Goal: Information Seeking & Learning: Check status

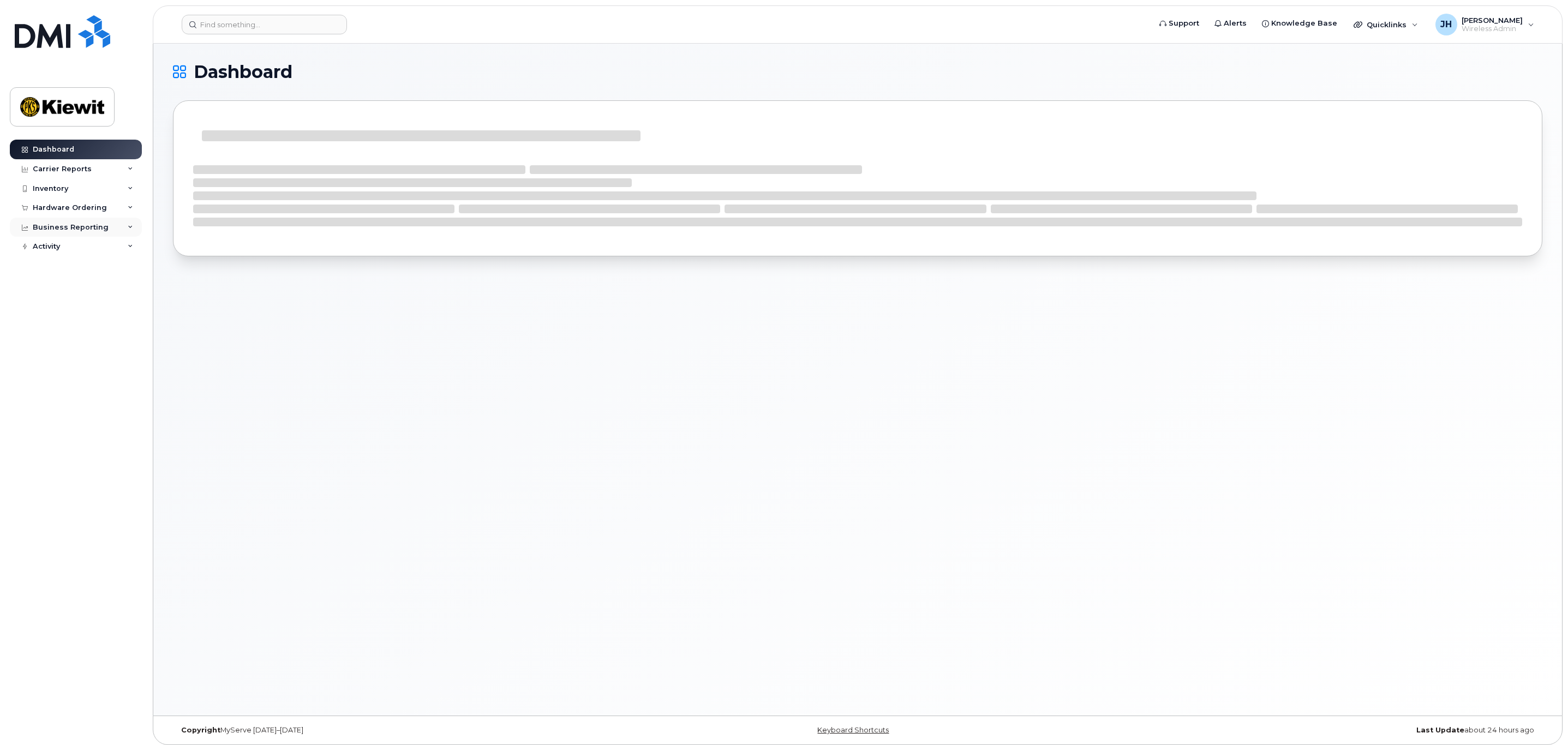
click at [108, 226] on div "Business Reporting" at bounding box center [76, 228] width 132 height 20
click at [94, 246] on div "Managerial Reports" at bounding box center [75, 247] width 75 height 10
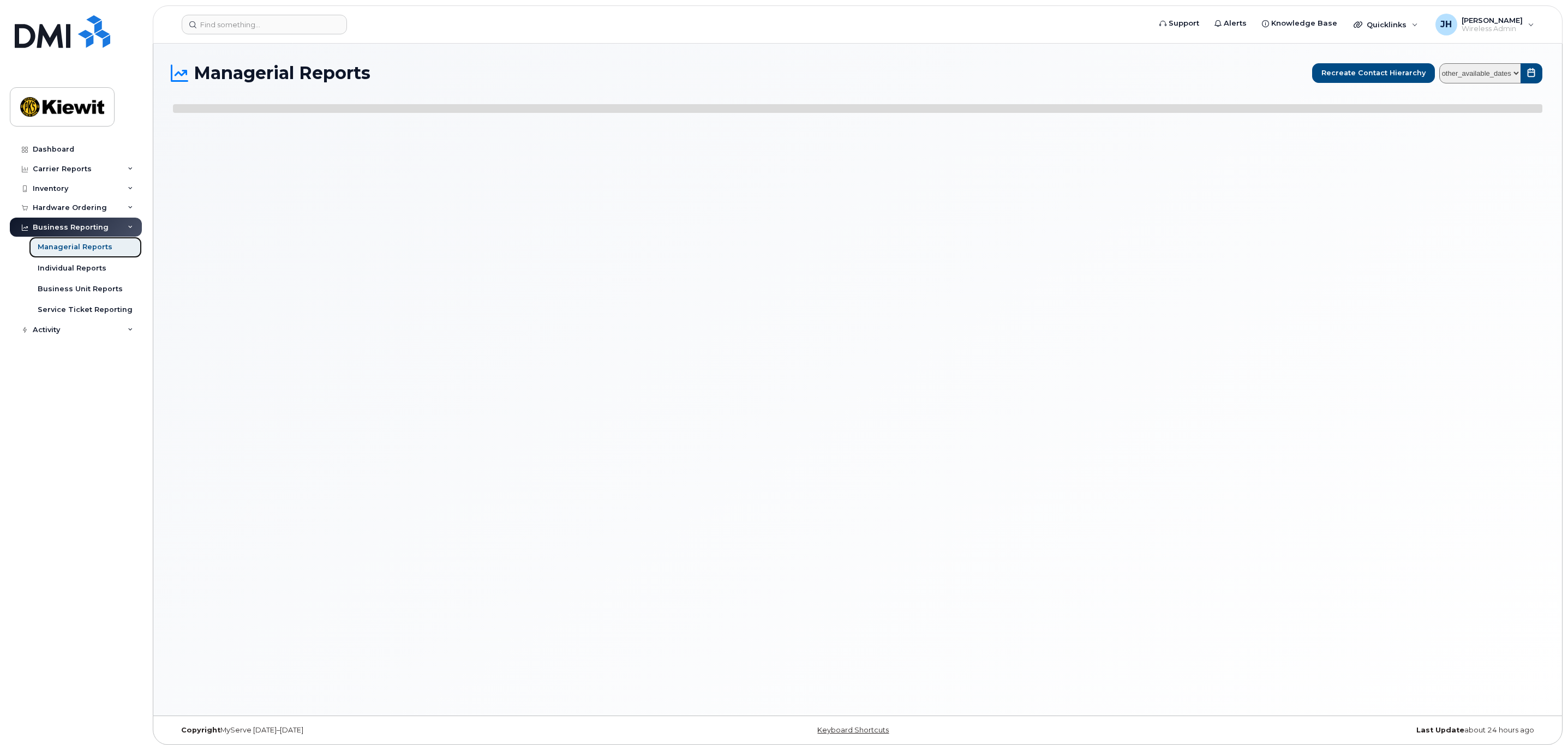
select select
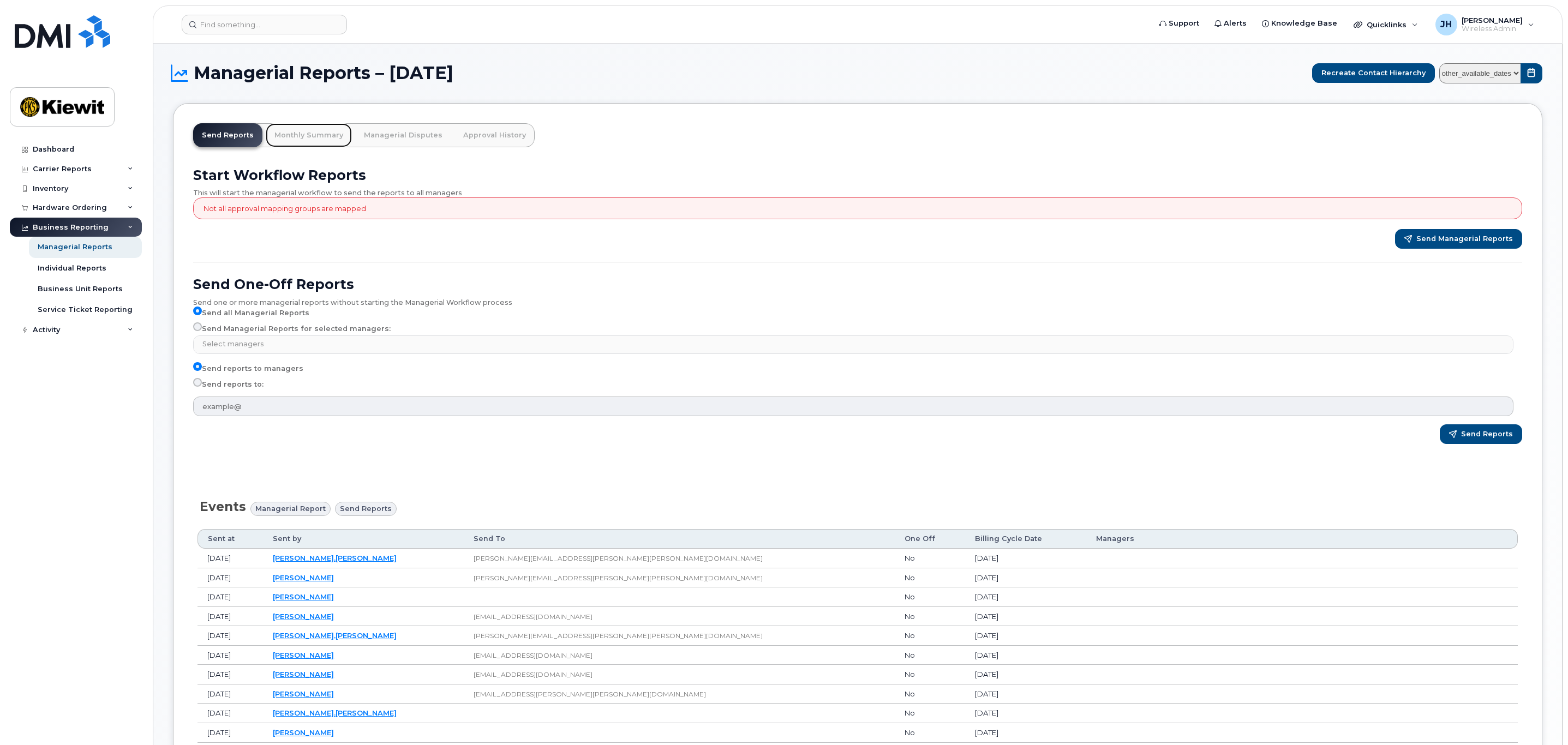
click at [306, 145] on link "Monthly Summary" at bounding box center [308, 135] width 86 height 24
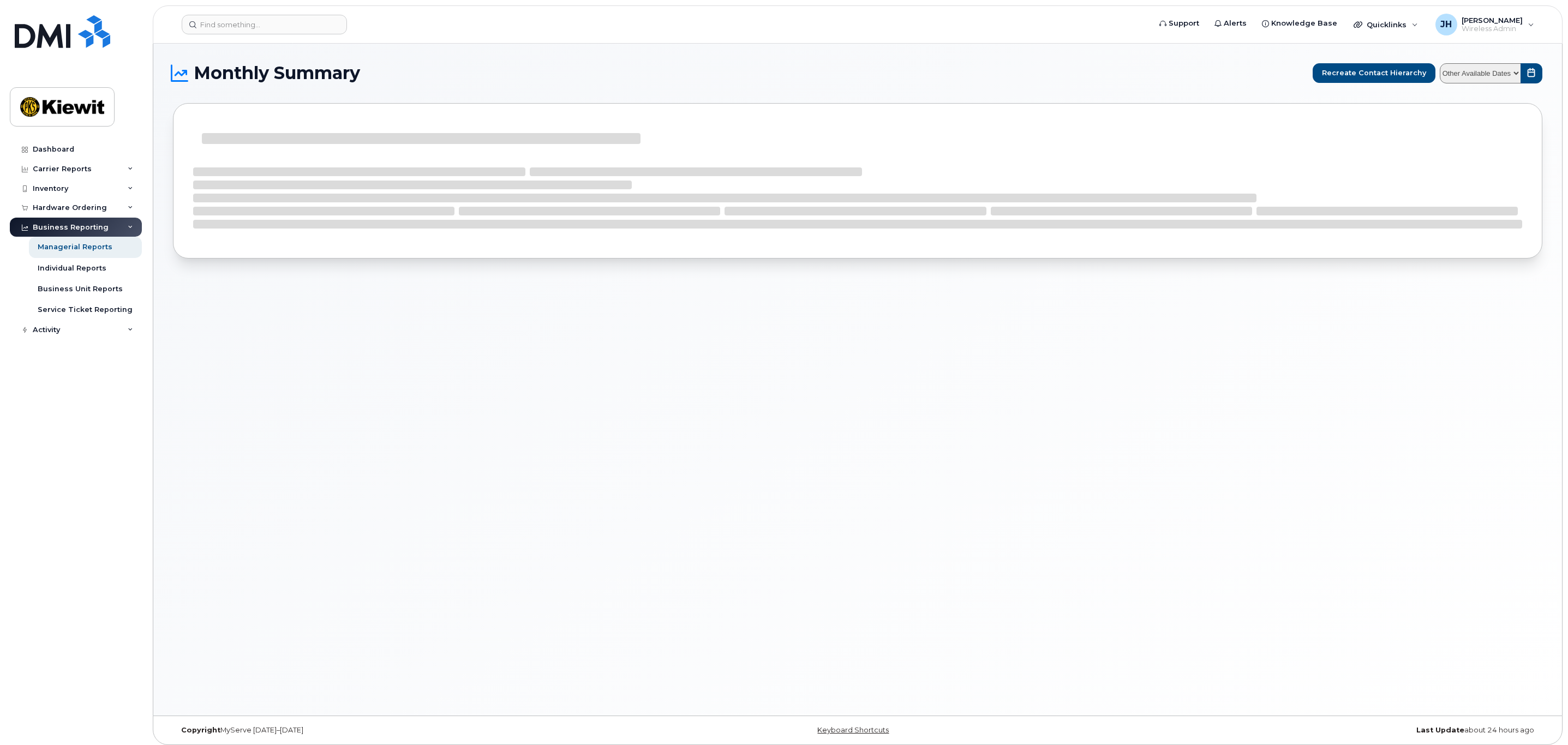
select select
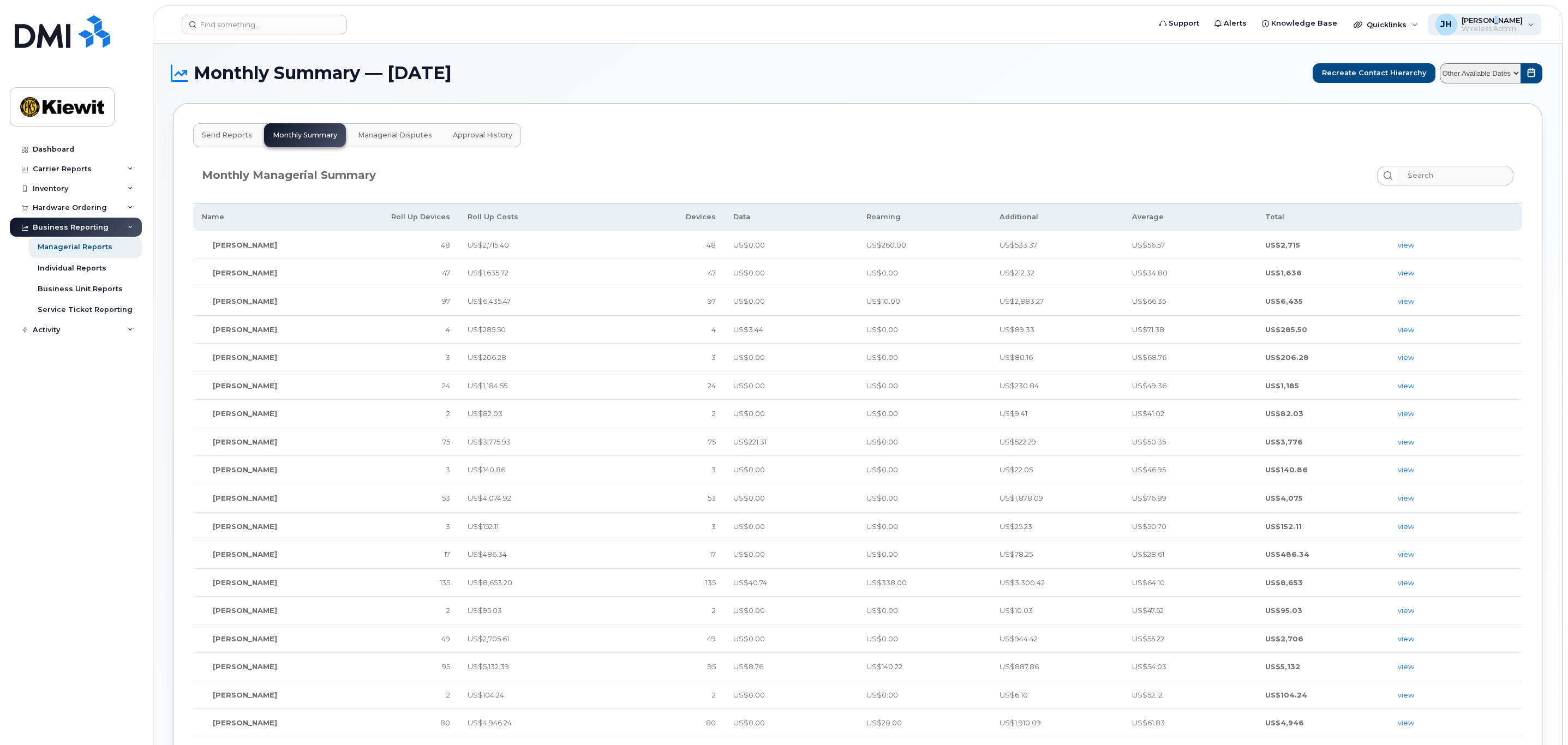
click at [1501, 20] on span "[PERSON_NAME]" at bounding box center [1492, 20] width 61 height 9
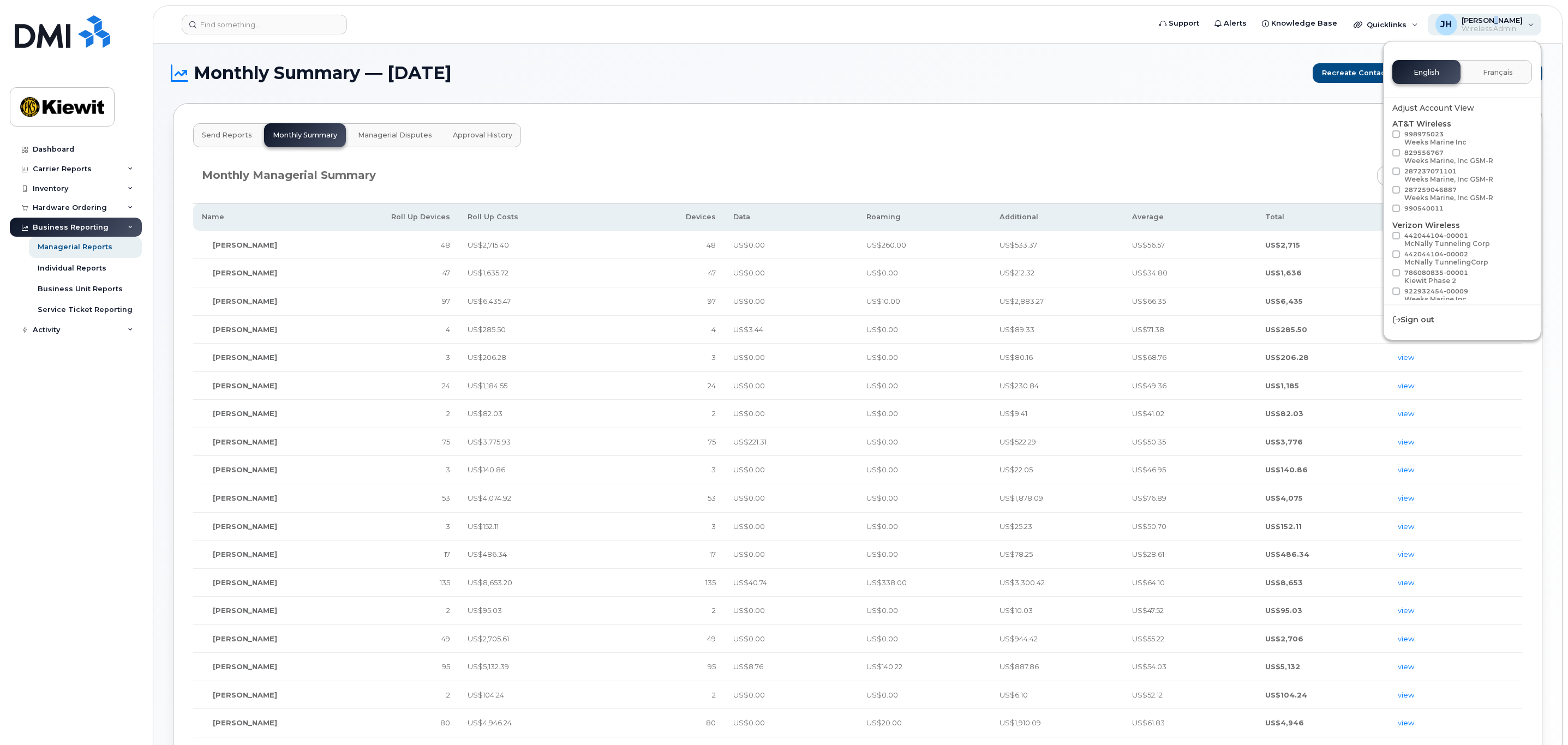
click at [1501, 20] on span "[PERSON_NAME]" at bounding box center [1492, 20] width 61 height 9
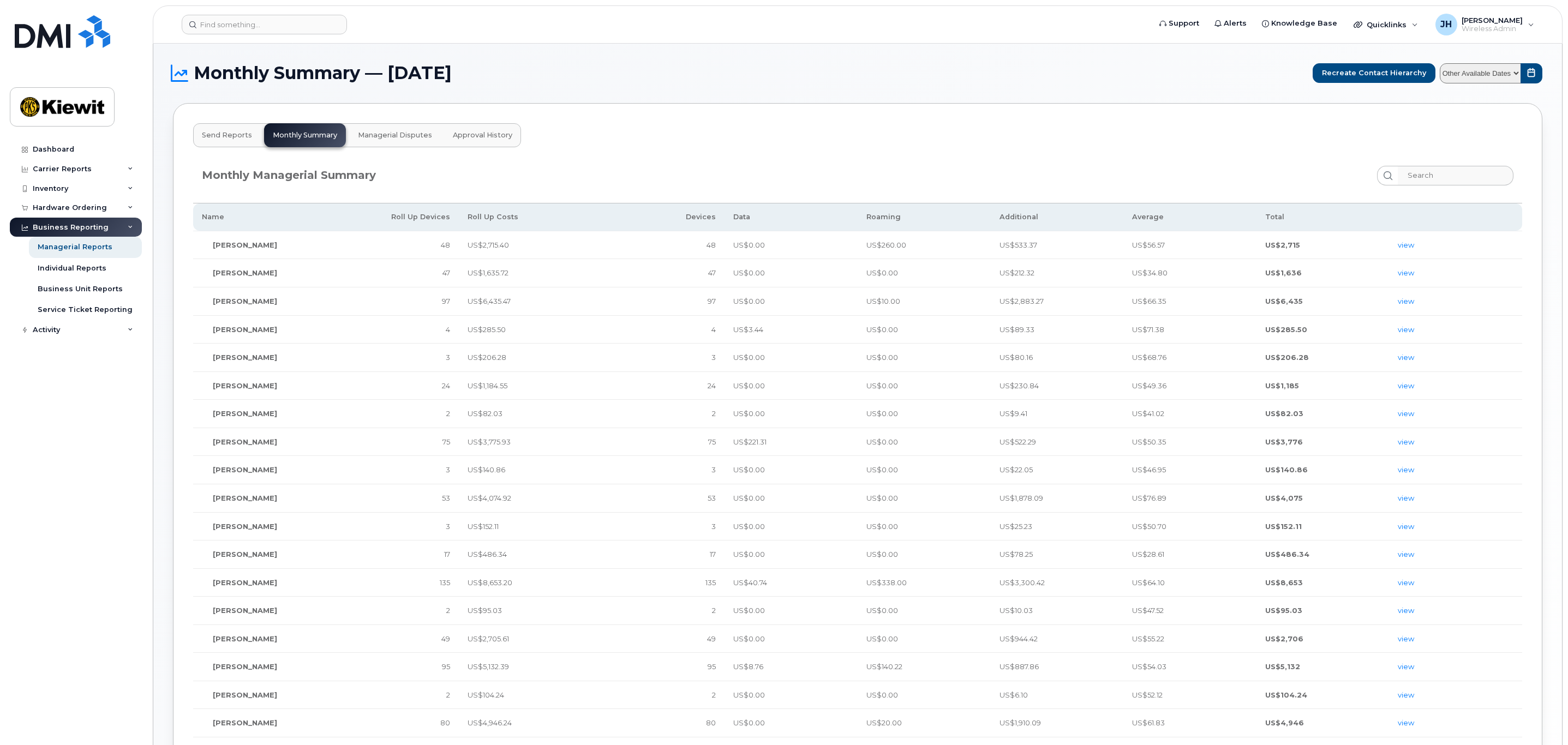
click at [1106, 170] on div "Monthly Managerial Summary" at bounding box center [857, 176] width 1312 height 20
click at [76, 137] on div "Dashboard Carrier Reports Monthly Billing Data Daily Data Pooling Average Costi…" at bounding box center [74, 372] width 148 height 745
click at [76, 146] on link "Dashboard" at bounding box center [76, 150] width 132 height 20
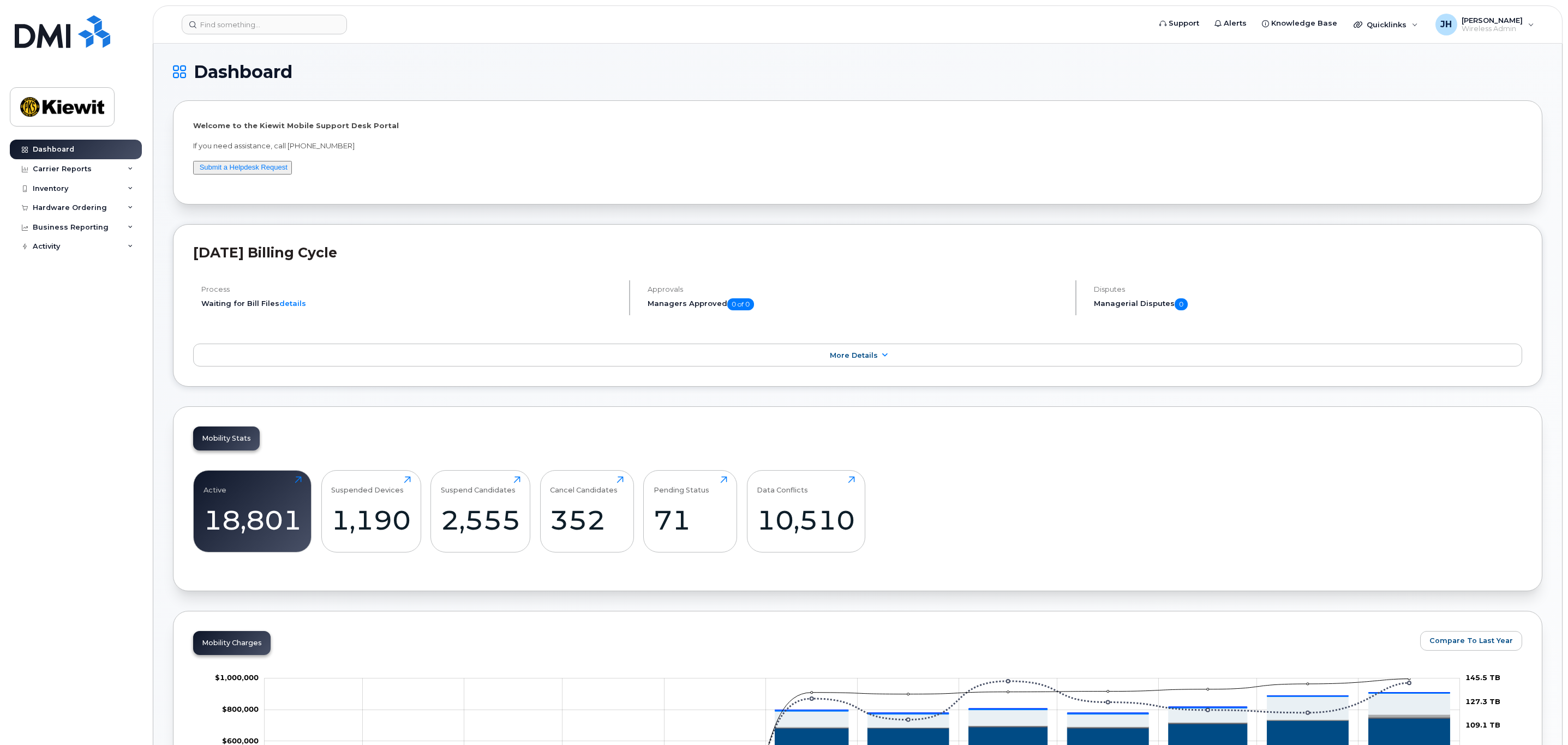
click at [276, 160] on div "Welcome to the Kiewit Mobile Support Desk Portal If you need assistance, call 8…" at bounding box center [858, 152] width 1329 height 64
click at [274, 165] on link "Submit a Helpdesk Request" at bounding box center [243, 167] width 88 height 8
click at [1490, 17] on span "[PERSON_NAME]" at bounding box center [1492, 20] width 61 height 9
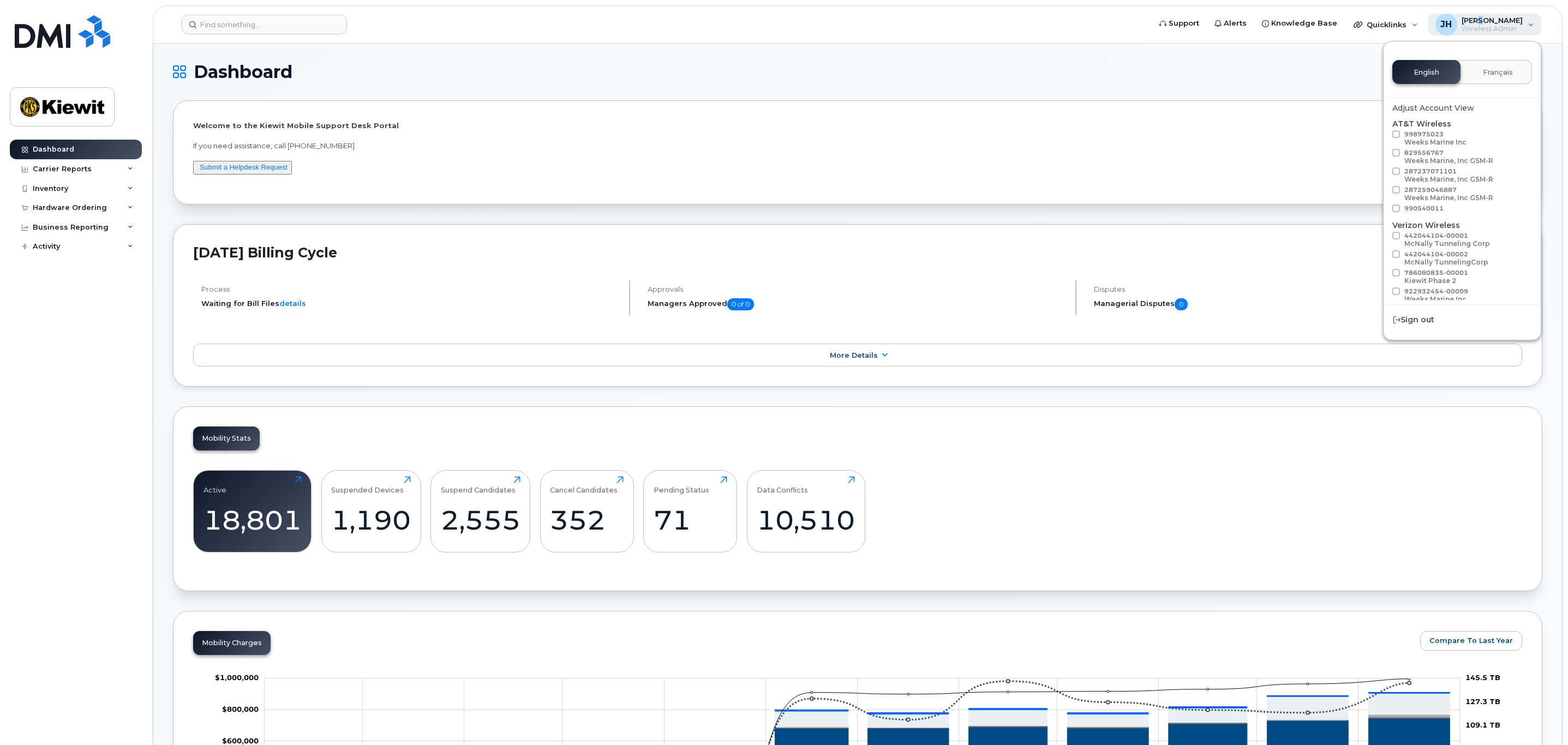
click at [1490, 17] on span "[PERSON_NAME]" at bounding box center [1492, 20] width 61 height 9
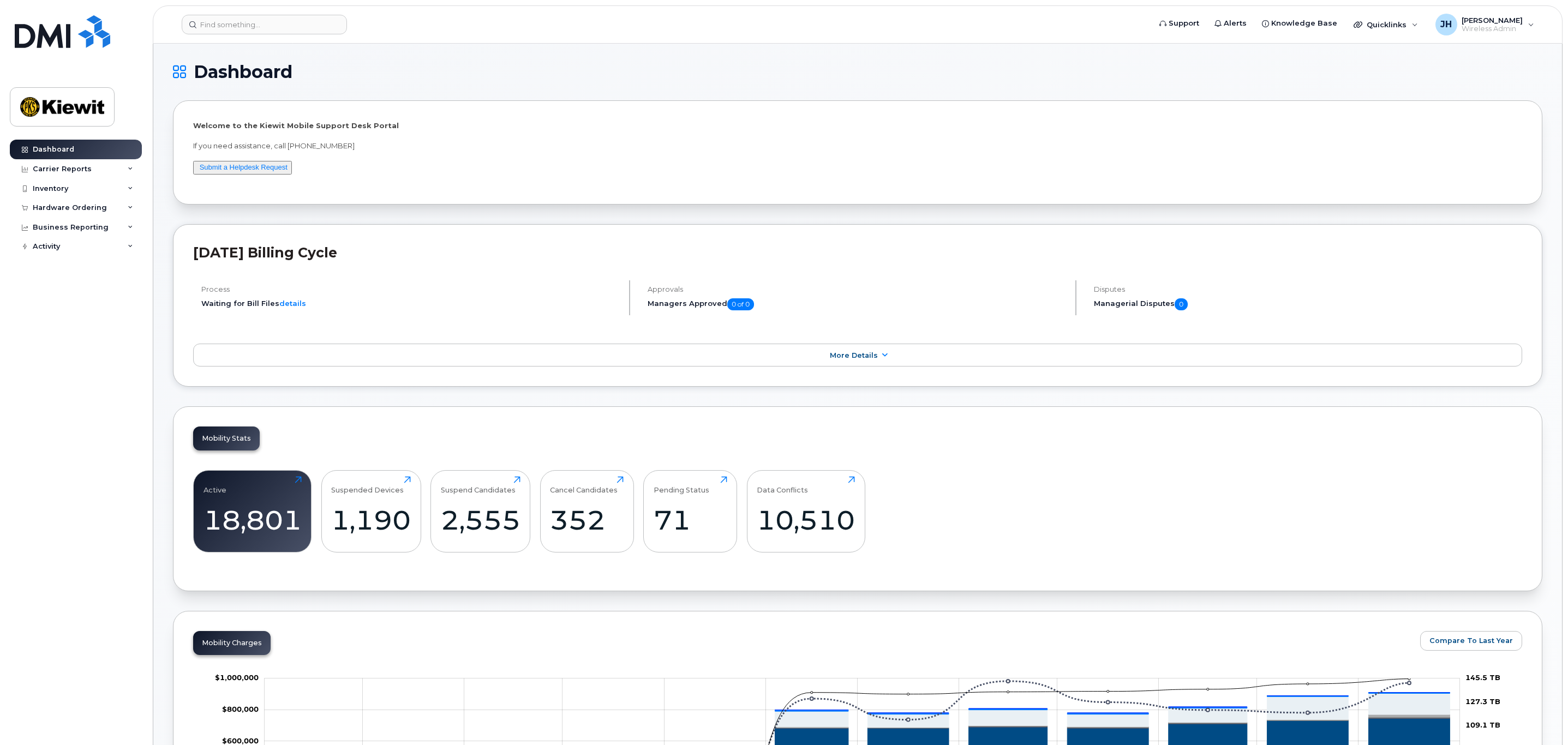
click at [259, 11] on header "Support Alerts Knowledge Base Quicklinks Suspend / Cancel Device Change SIM Car…" at bounding box center [857, 25] width 1410 height 38
click at [261, 29] on input at bounding box center [264, 25] width 165 height 20
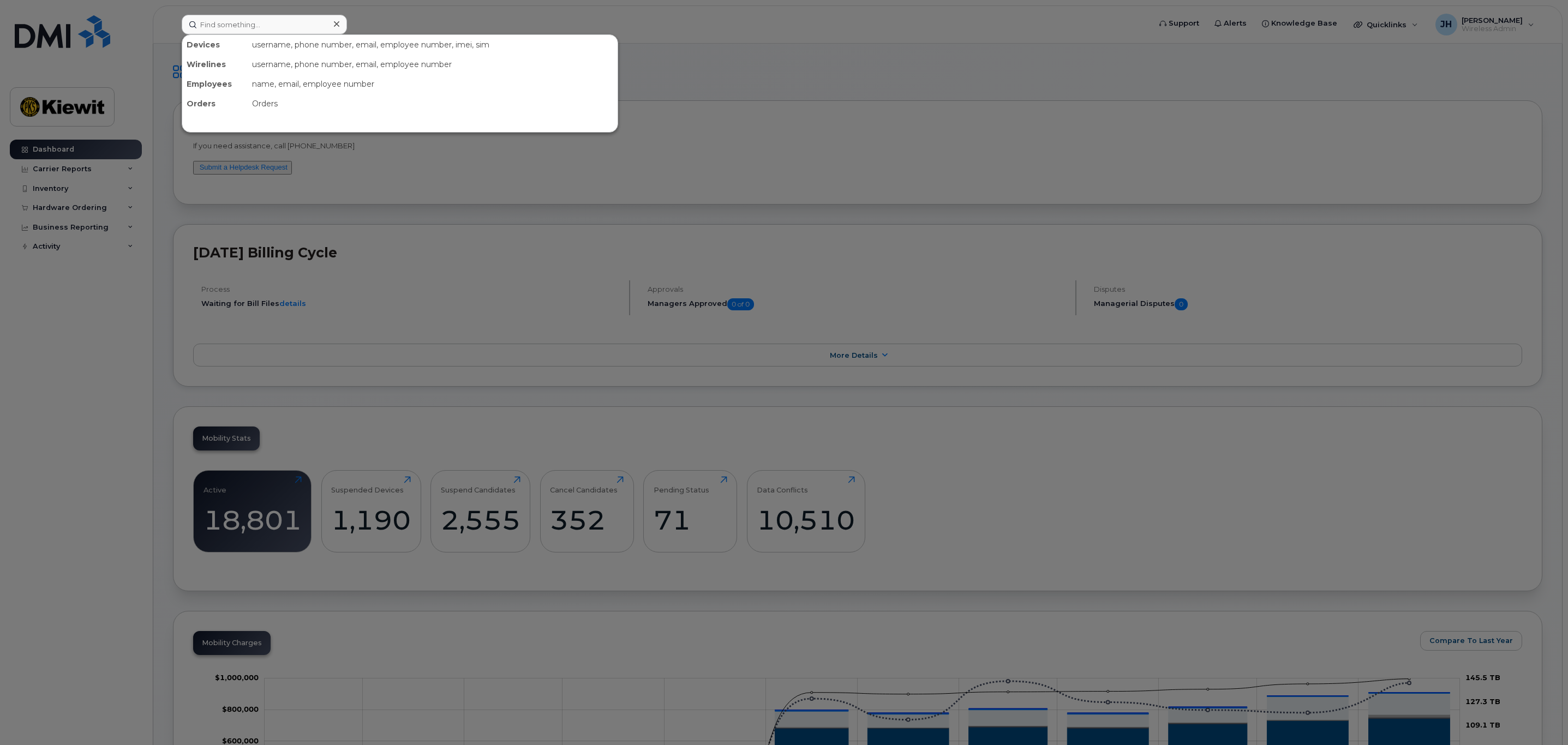
click at [115, 375] on div at bounding box center [784, 372] width 1568 height 745
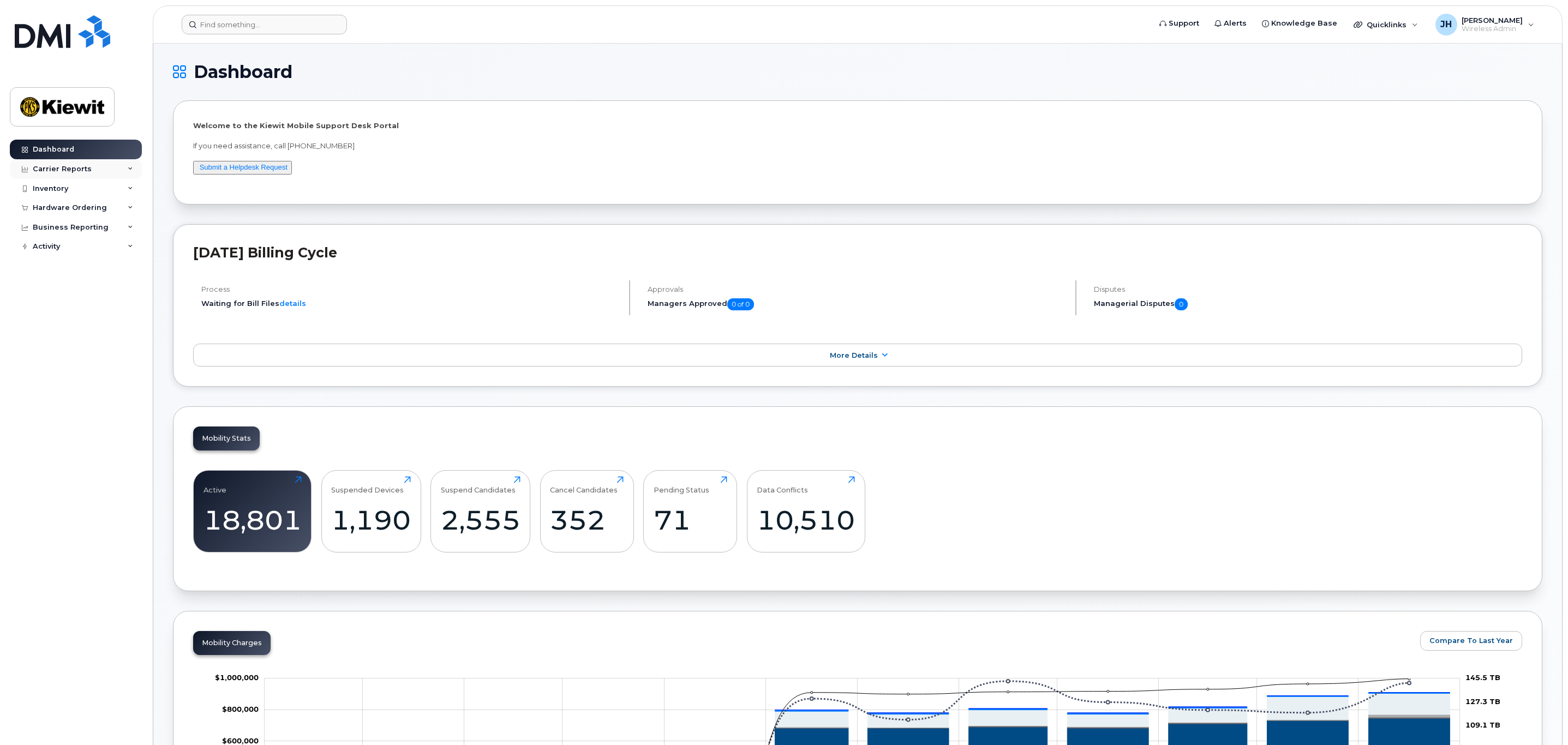
click at [125, 169] on div "Carrier Reports" at bounding box center [76, 170] width 132 height 20
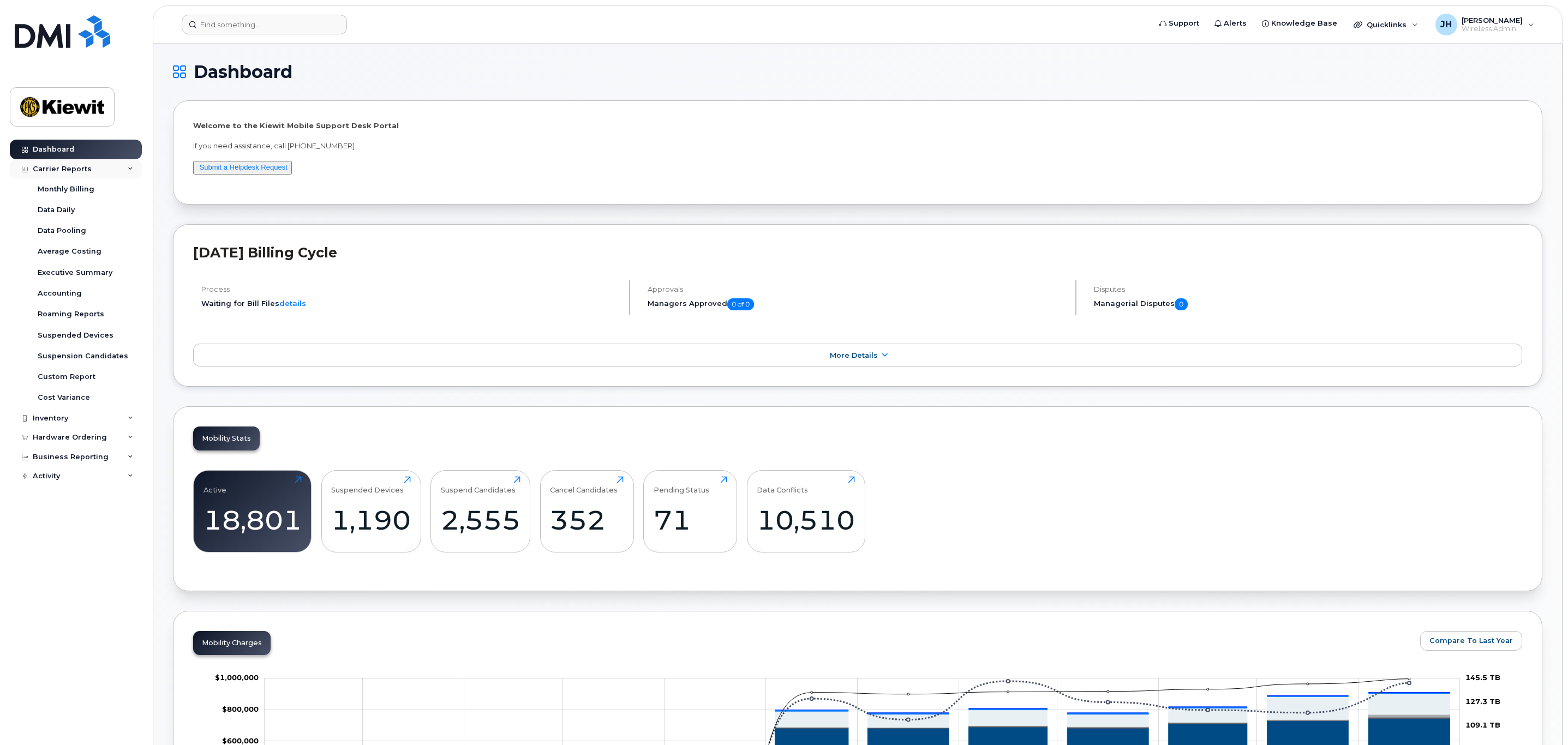
click at [125, 169] on div "Carrier Reports" at bounding box center [76, 170] width 132 height 20
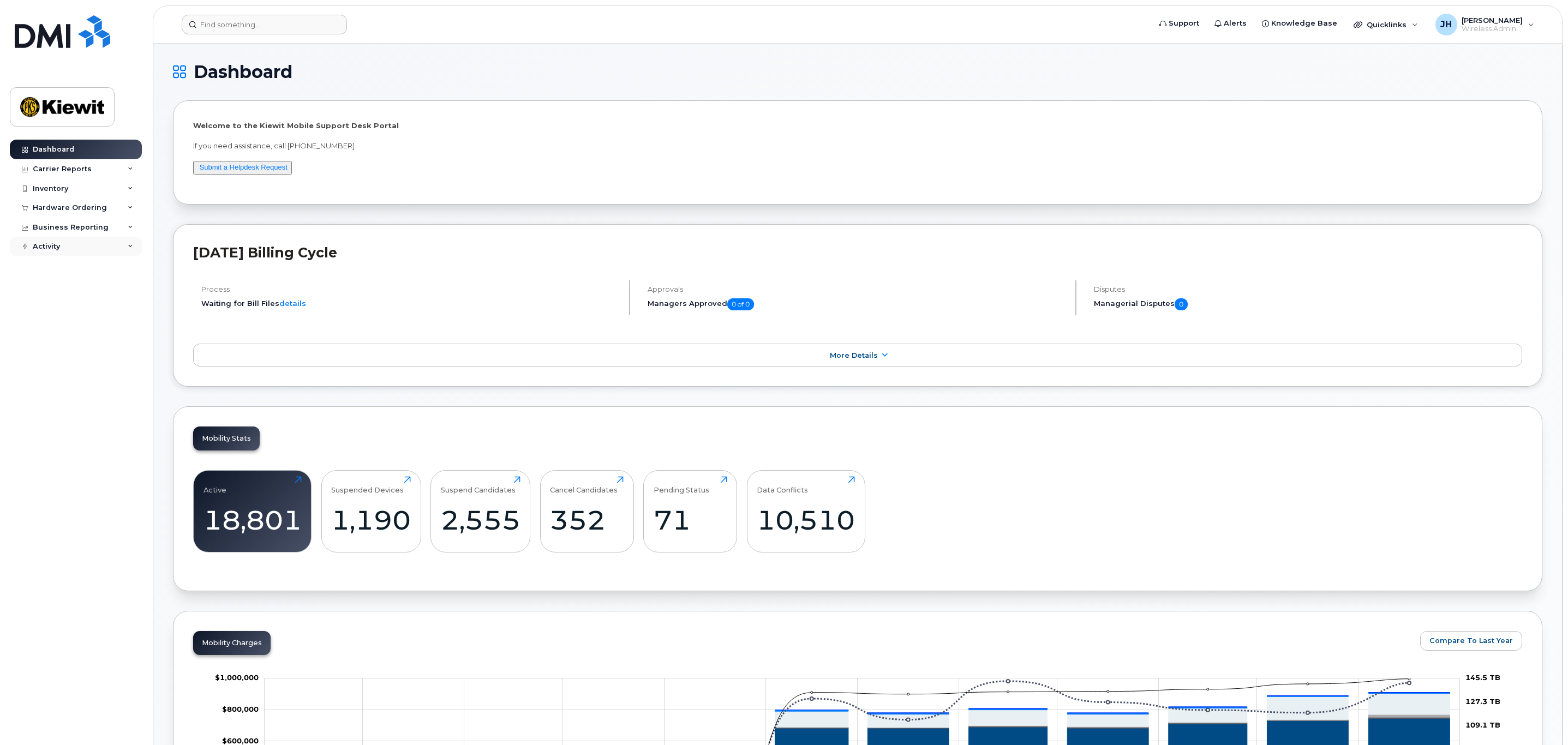
click at [93, 248] on div "Activity" at bounding box center [76, 246] width 132 height 20
click at [95, 323] on link "Device Status Updates" at bounding box center [85, 329] width 113 height 21
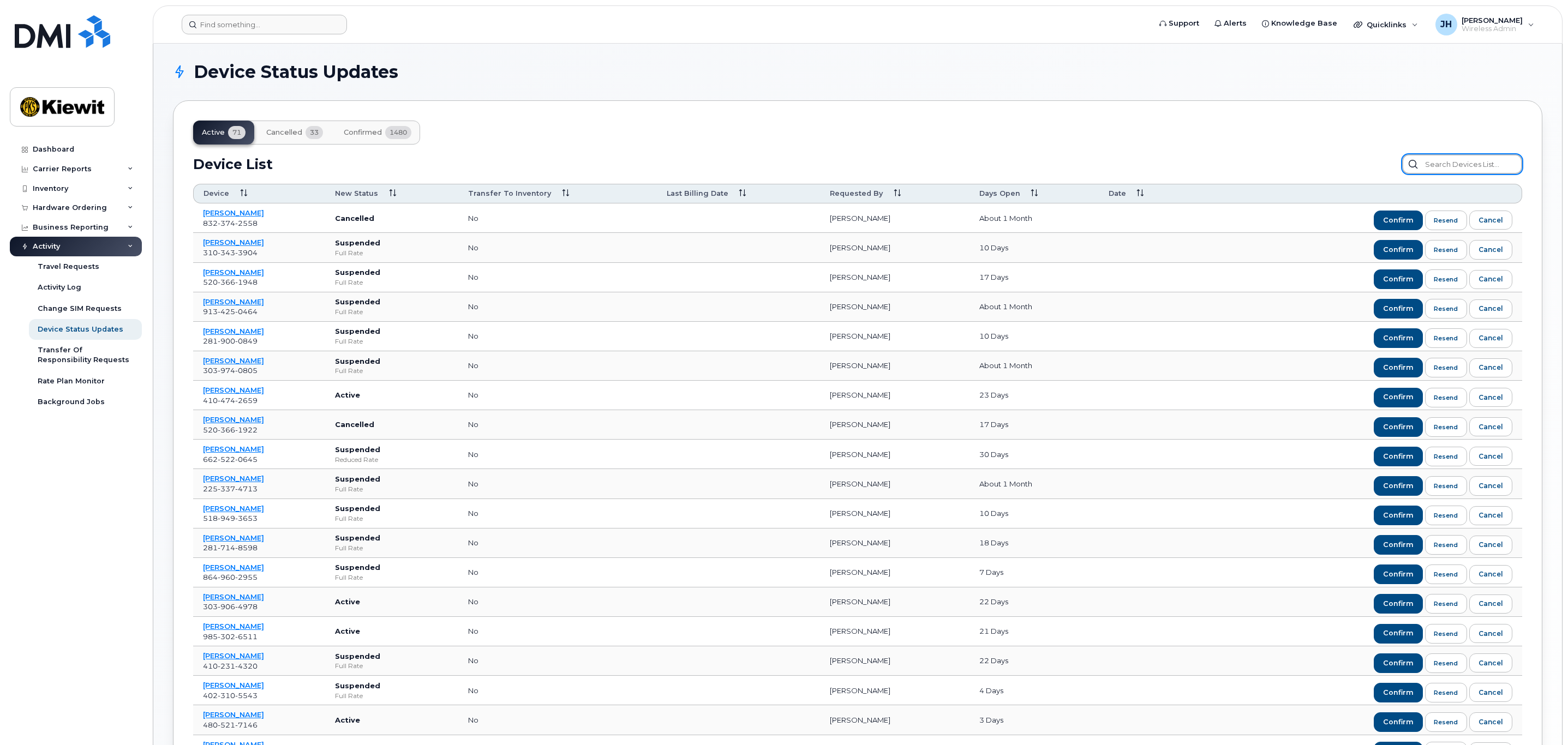
click at [1451, 164] on input "text" at bounding box center [1463, 165] width 120 height 20
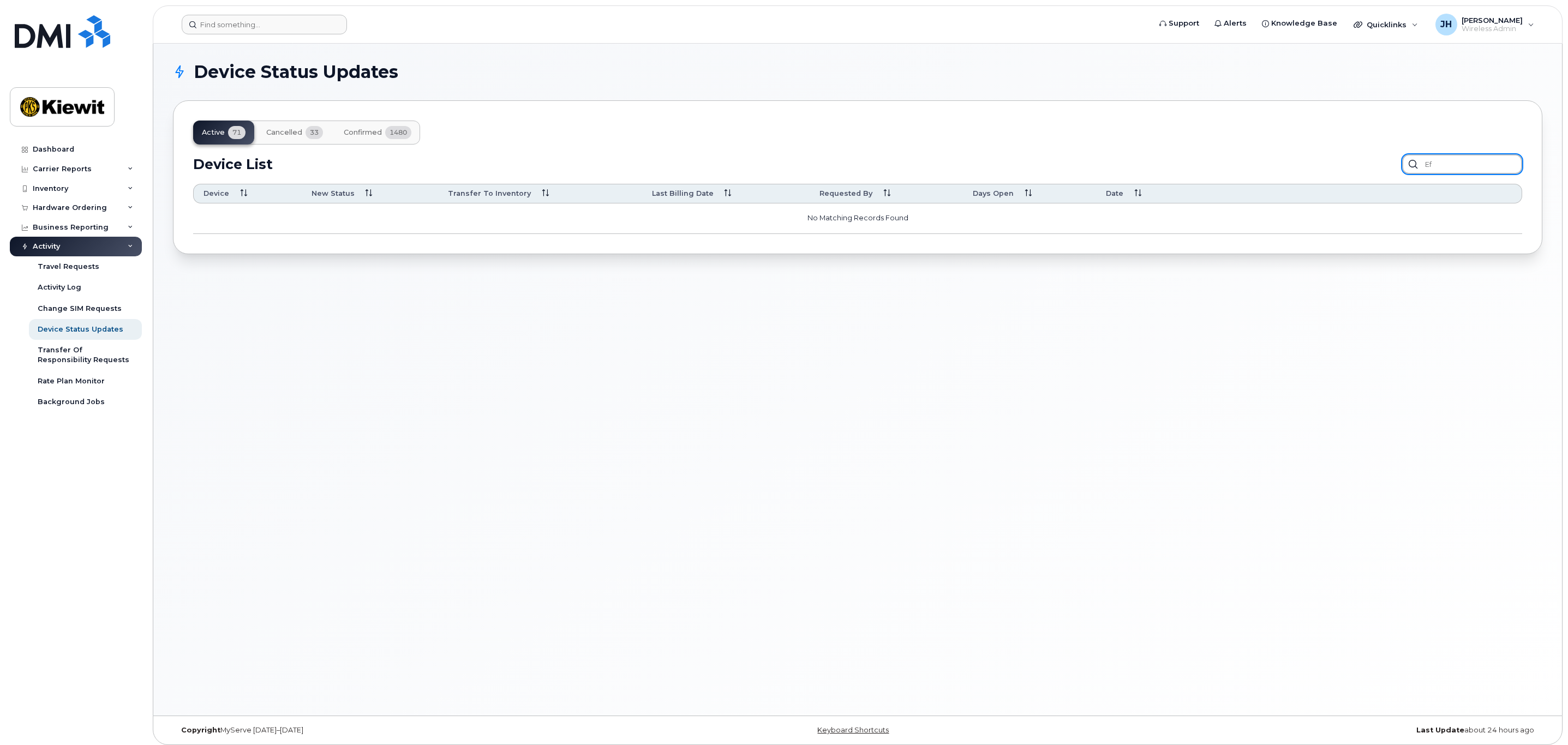
type input "E"
type input "Kenneth"
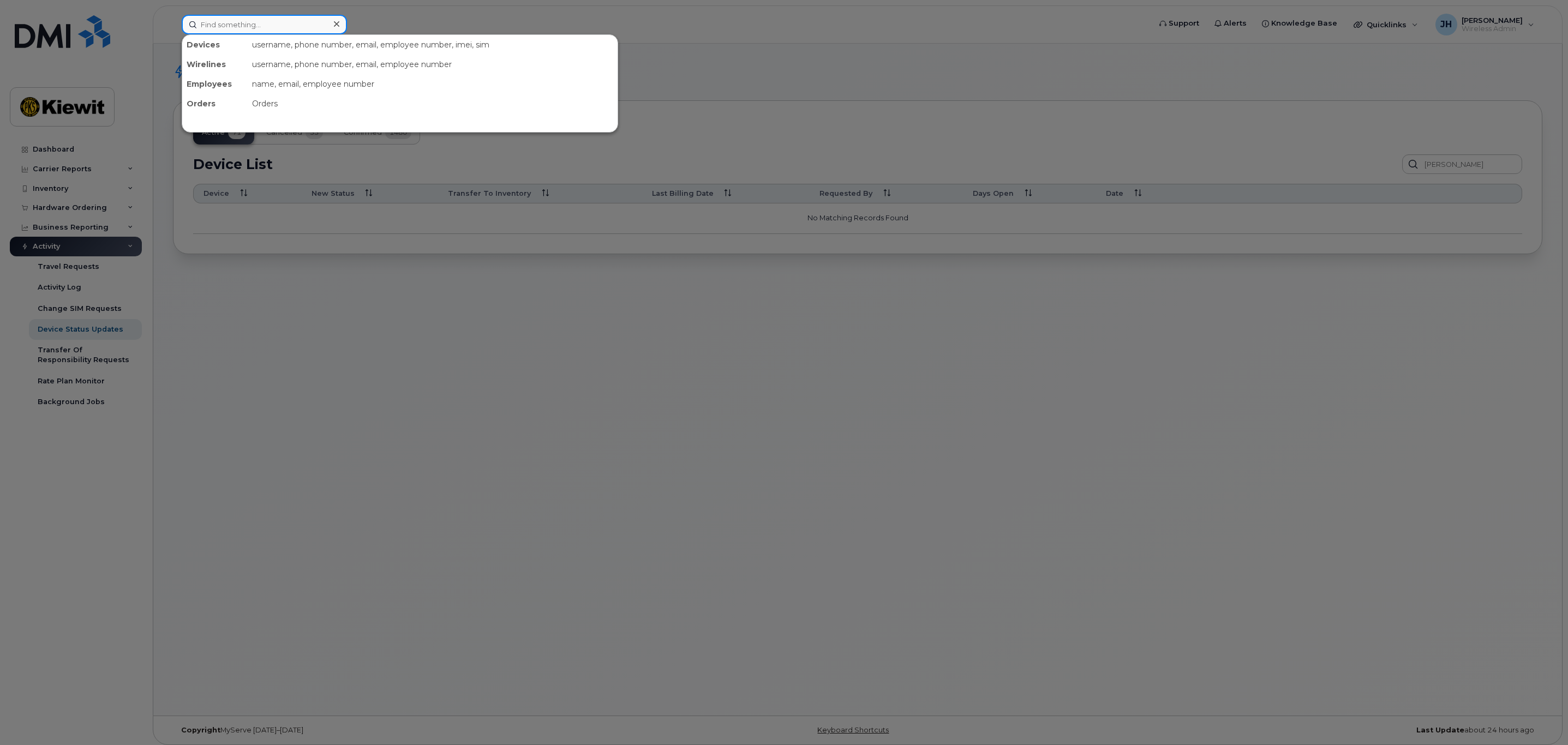
click at [259, 29] on input at bounding box center [264, 25] width 165 height 20
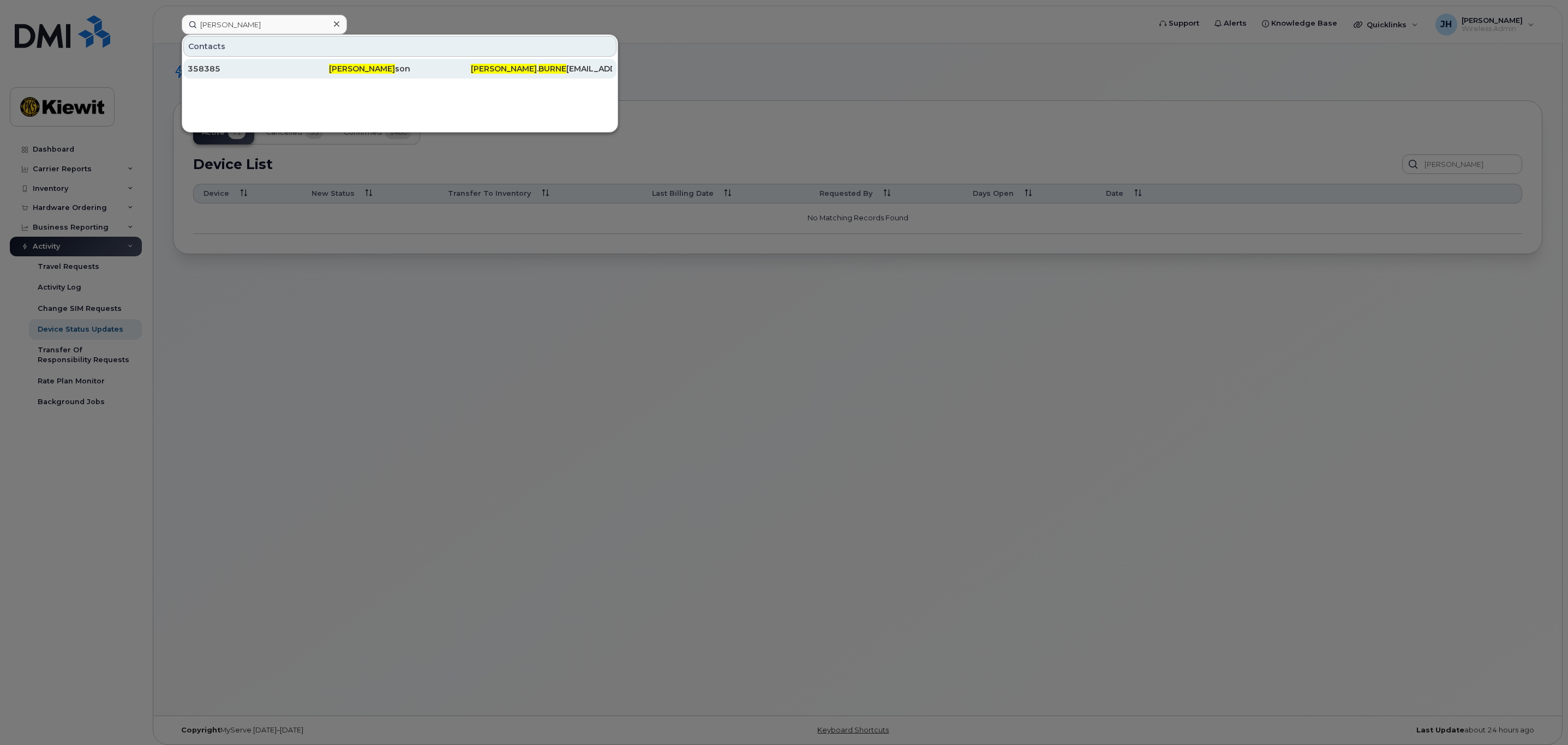
click at [276, 71] on div "358385" at bounding box center [259, 68] width 141 height 11
click at [321, 67] on div "358385" at bounding box center [259, 68] width 141 height 11
drag, startPoint x: 259, startPoint y: 26, endPoint x: 100, endPoint y: 15, distance: 159.4
click at [173, 15] on div "Kenneth Burne Contacts 358385 Kenneth Burne son KENNETH . BURNE SON@KIEWIT.COM" at bounding box center [663, 25] width 979 height 20
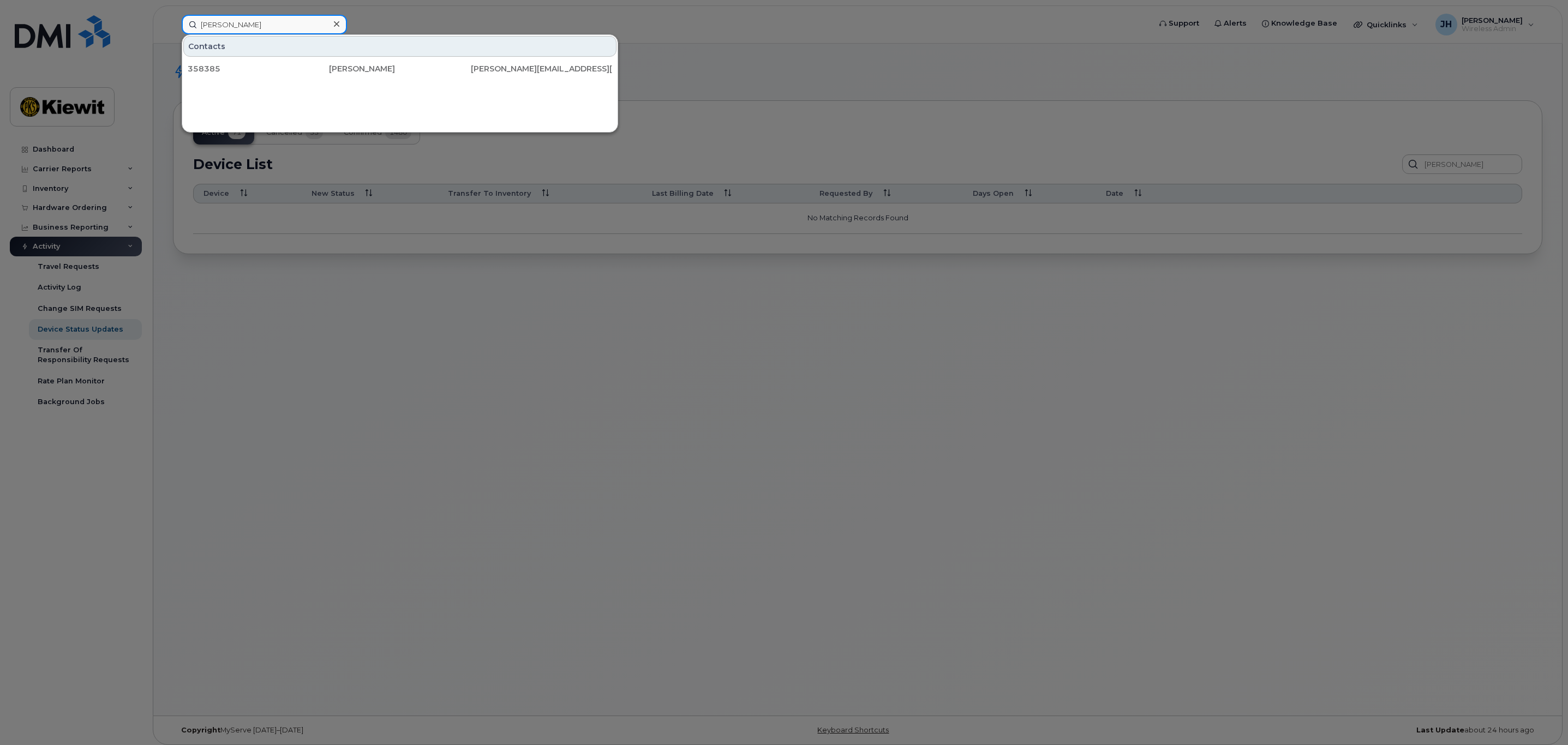
type input "[PERSON_NAME]"
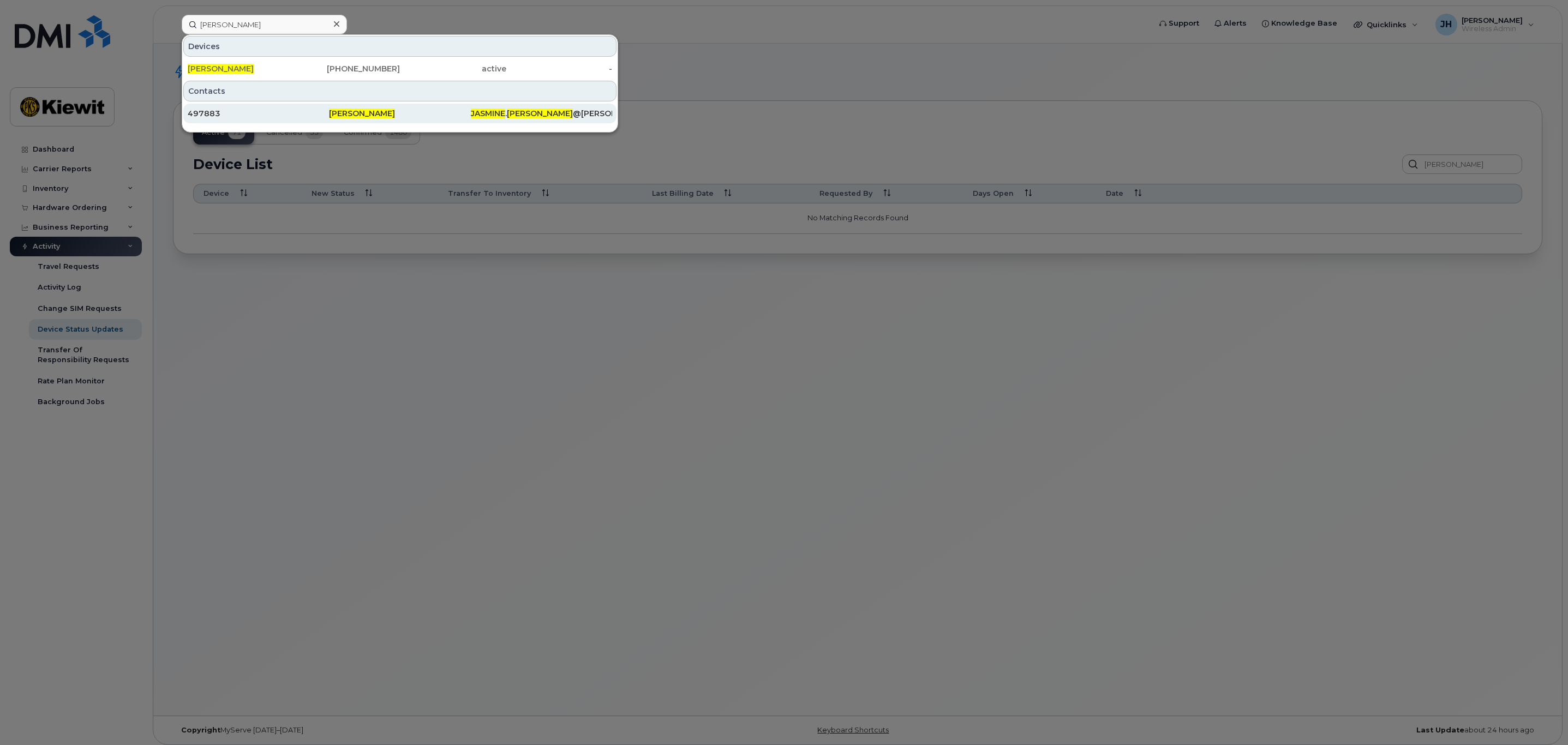
click at [336, 110] on div "[PERSON_NAME]" at bounding box center [400, 113] width 141 height 11
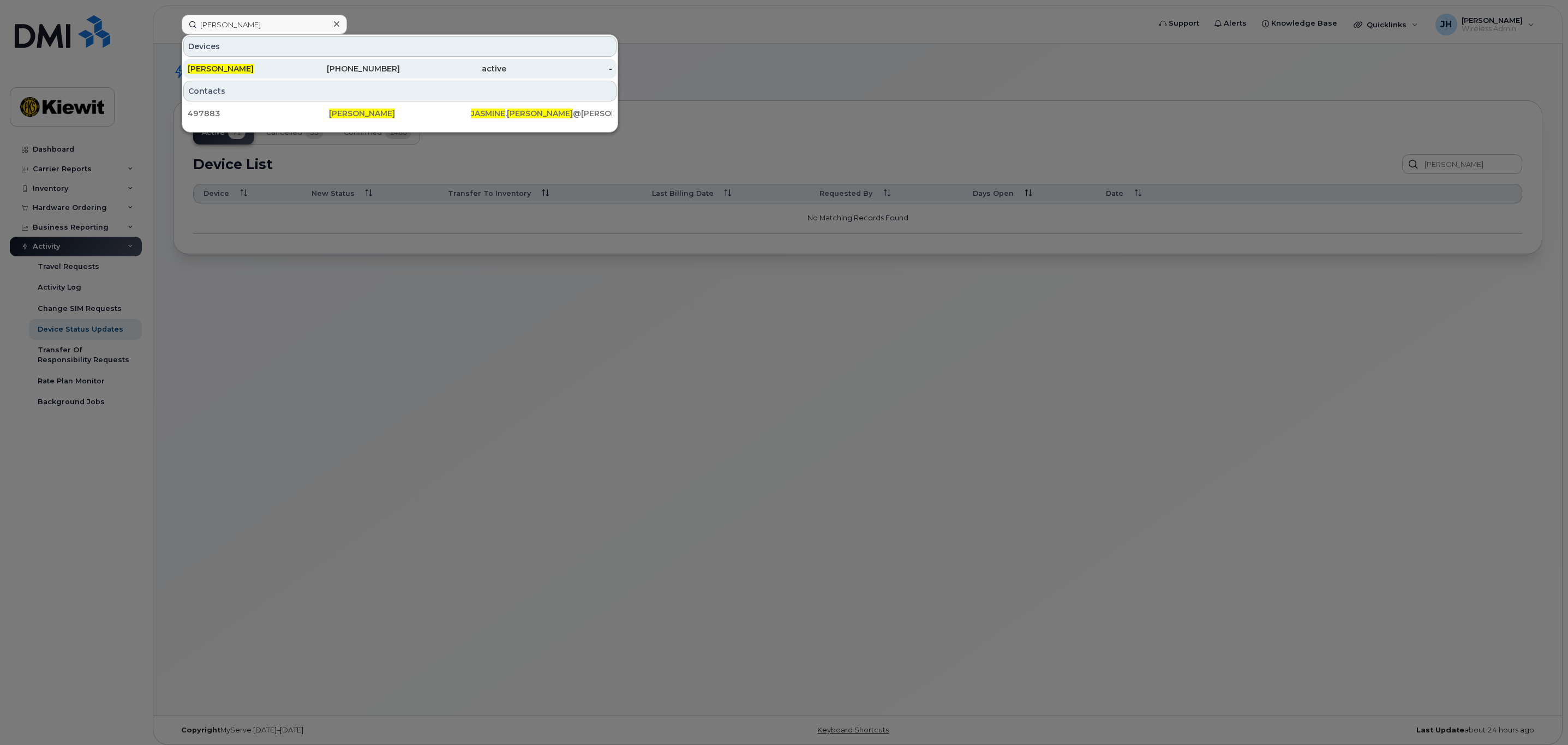
click at [369, 74] on div "[PHONE_NUMBER]" at bounding box center [347, 68] width 106 height 11
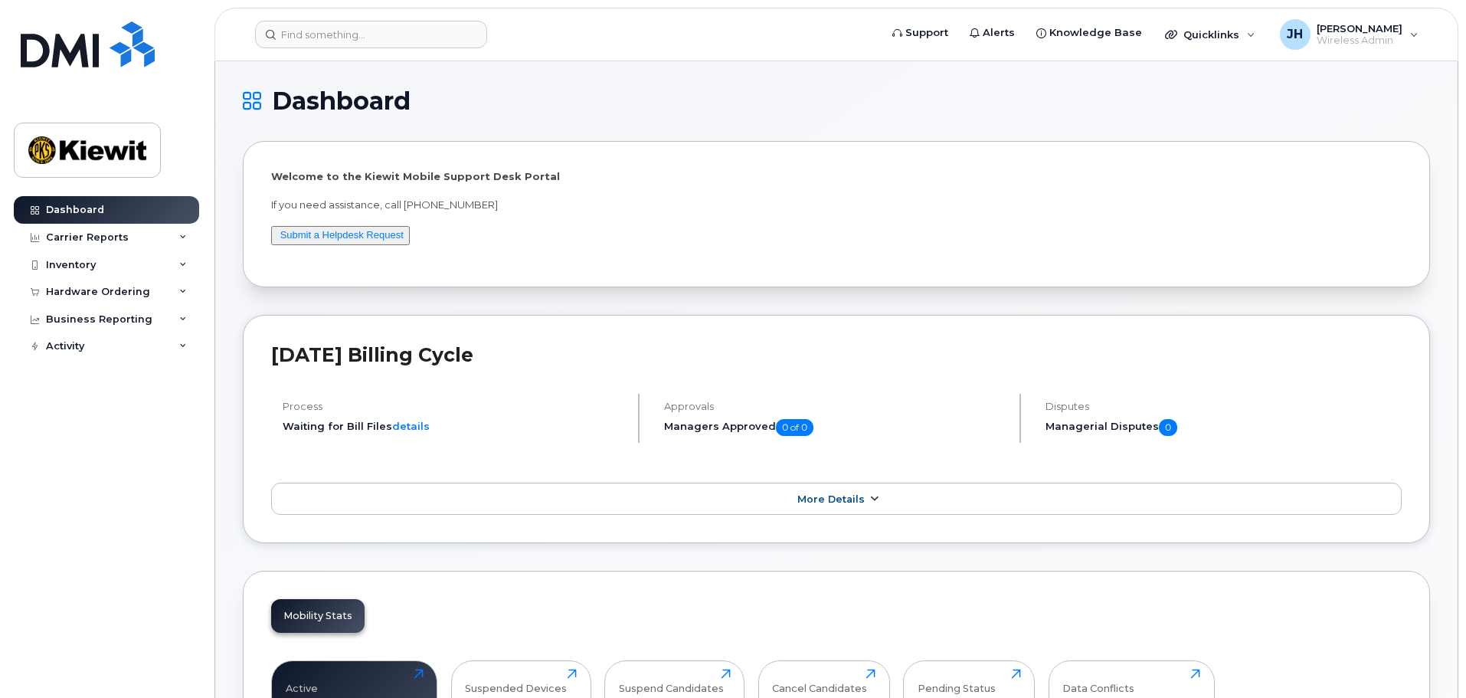
click at [609, 485] on link "More Details" at bounding box center [836, 499] width 1131 height 32
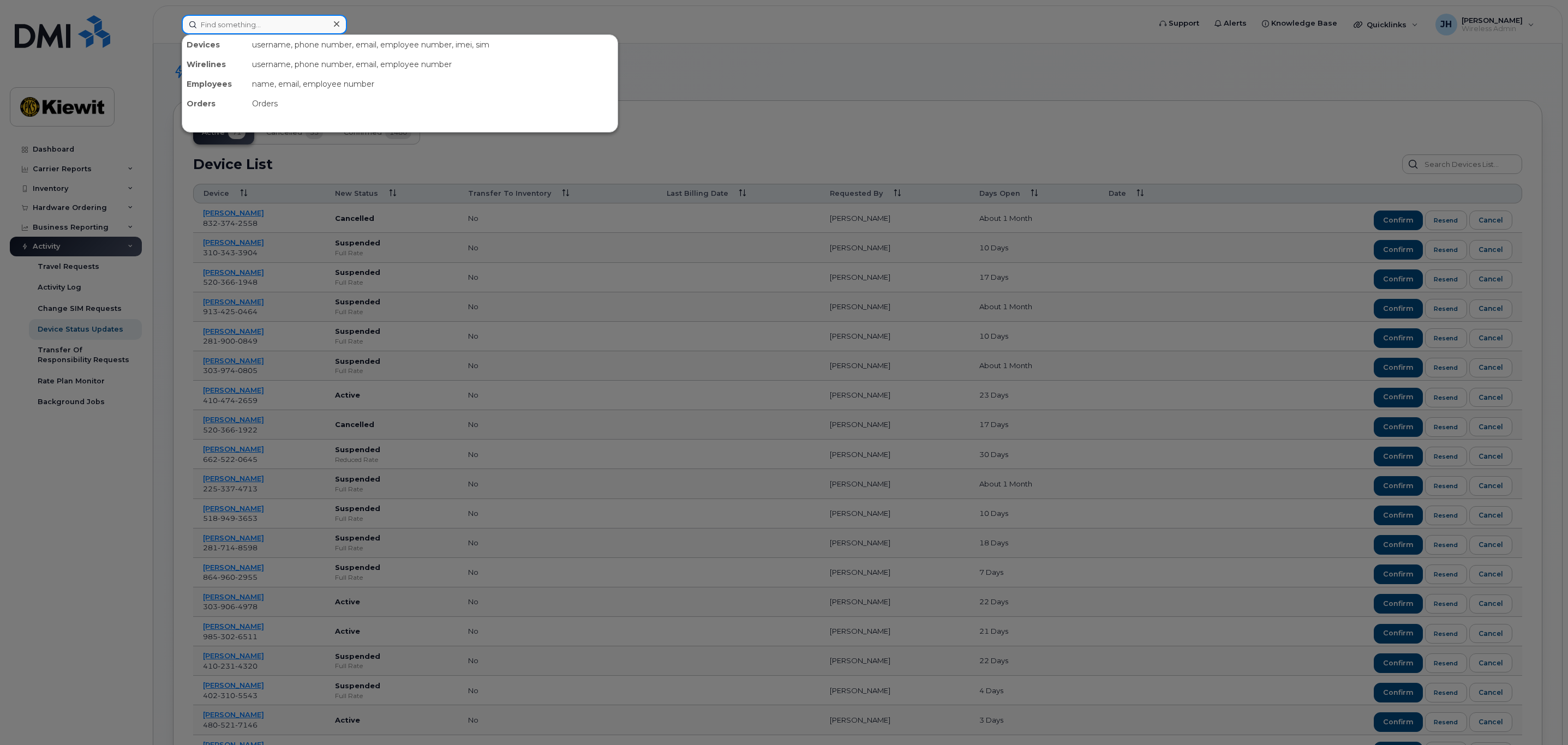
click at [233, 31] on input at bounding box center [264, 25] width 165 height 20
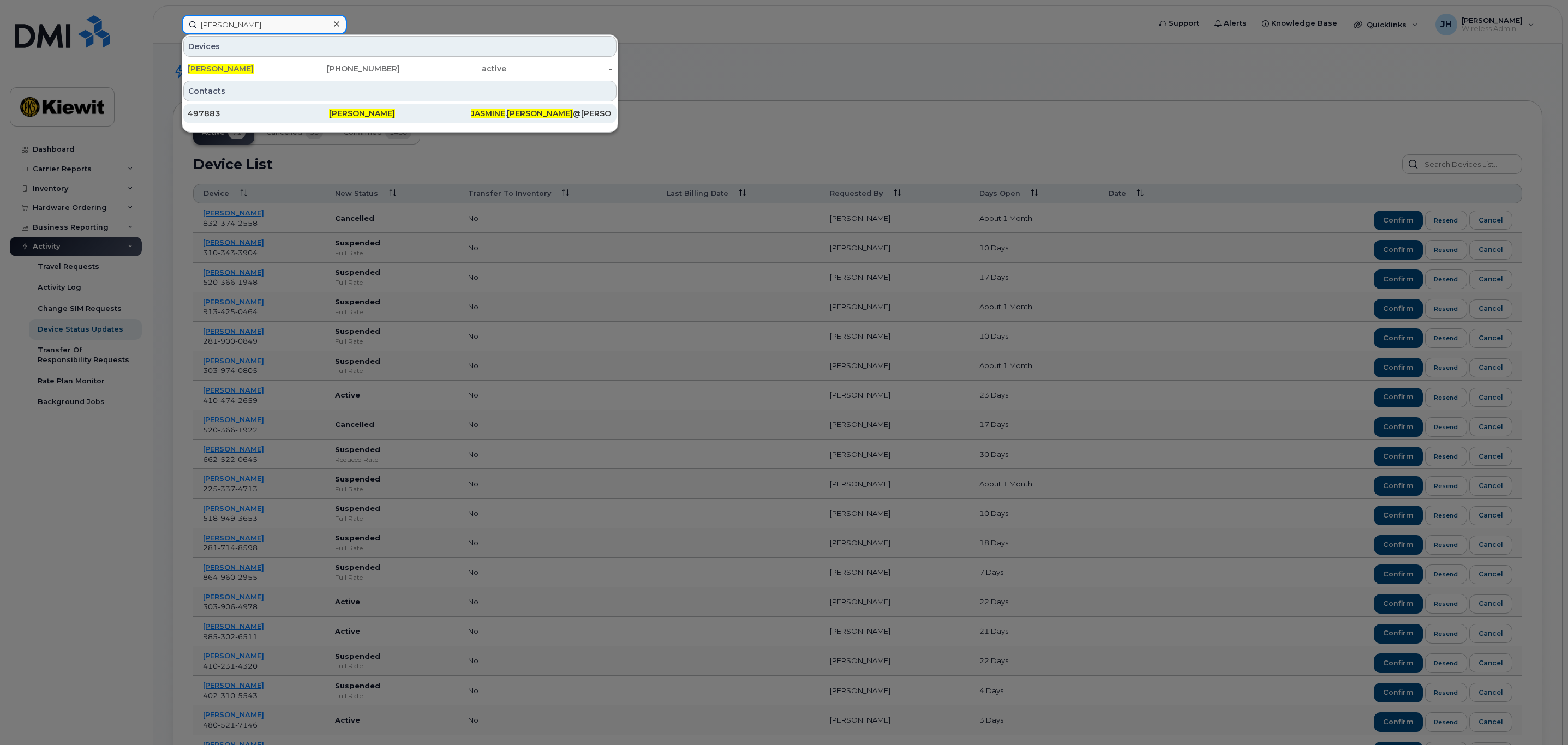
type input "[PERSON_NAME]"
click at [285, 119] on div "497883" at bounding box center [259, 113] width 141 height 11
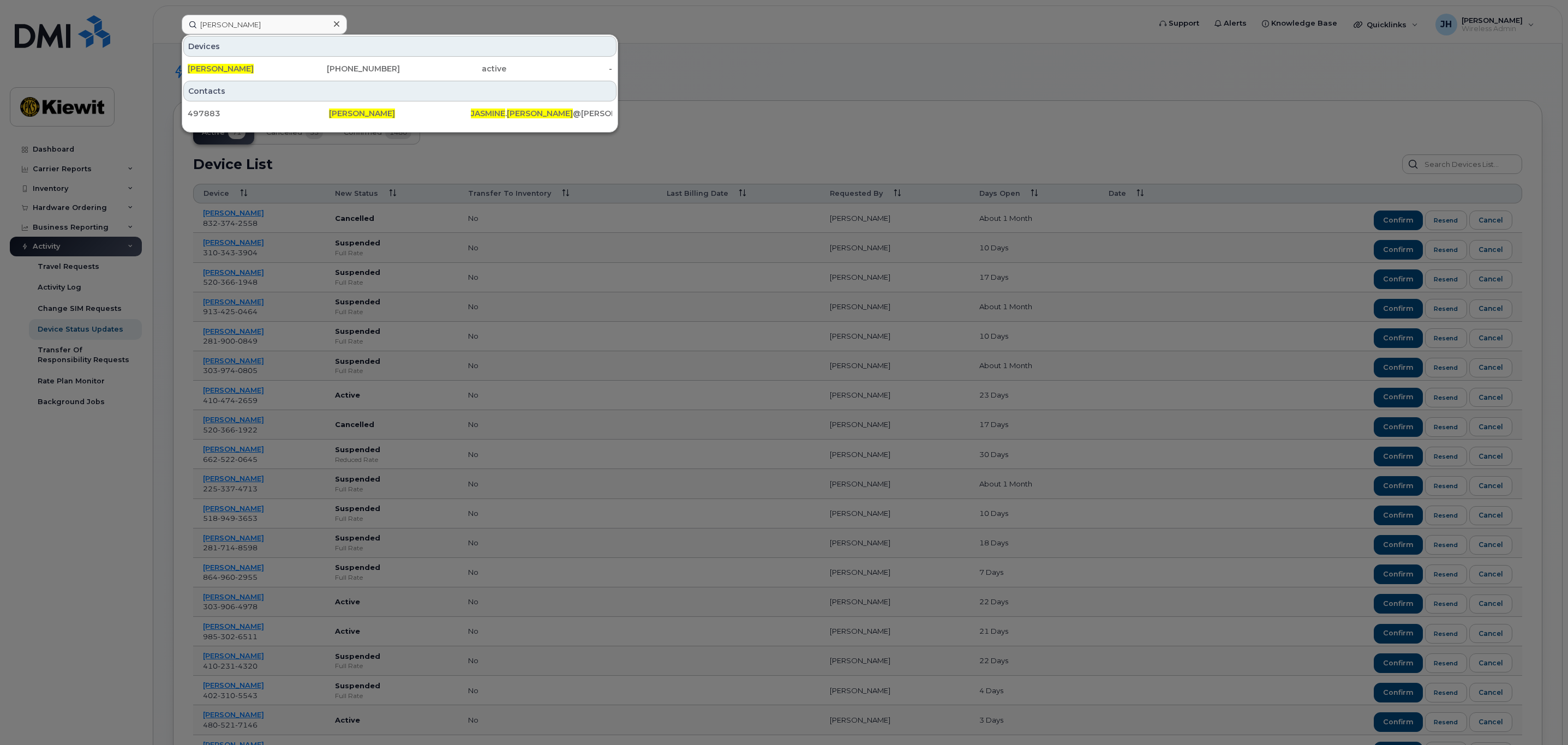
click at [687, 112] on div at bounding box center [784, 372] width 1568 height 745
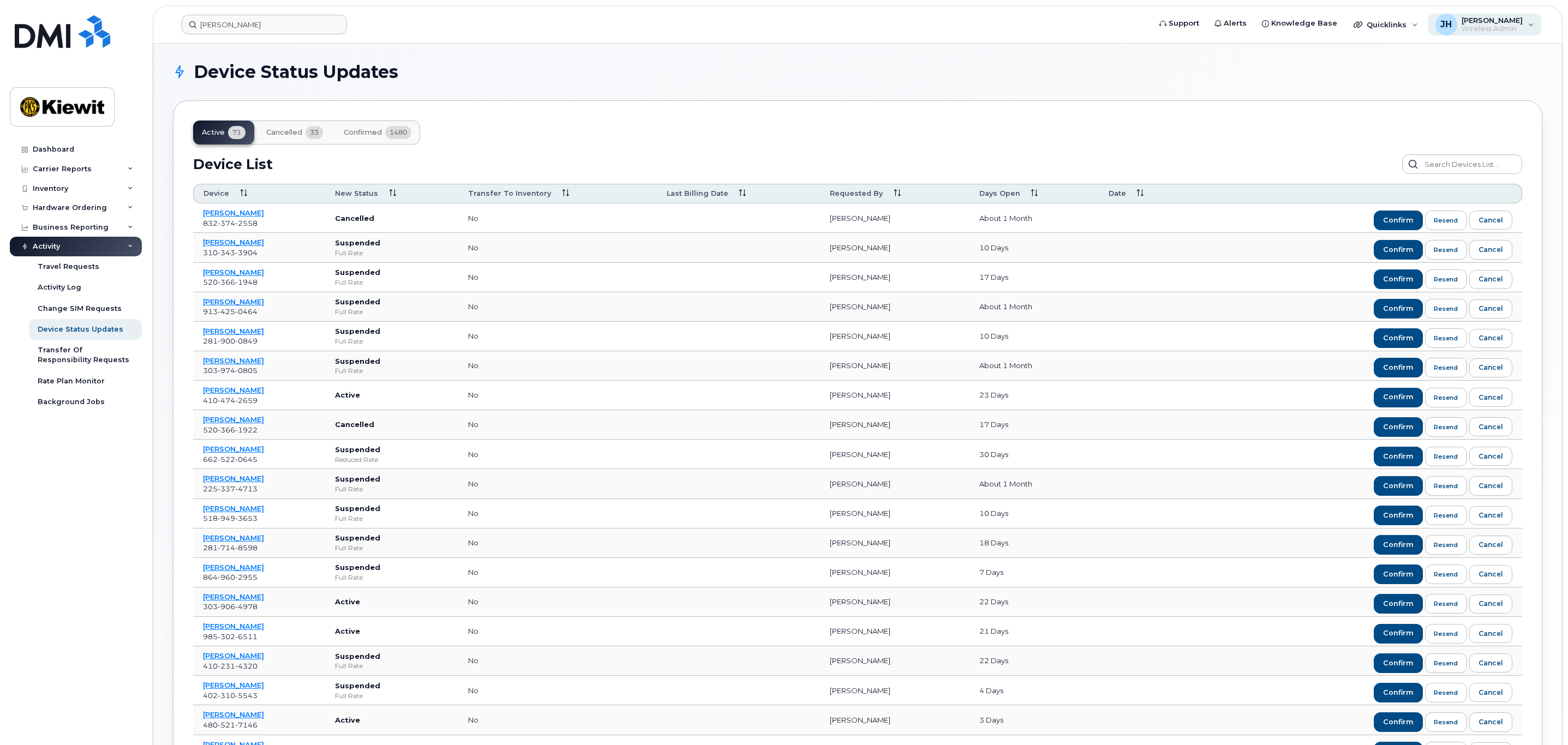
click at [1477, 26] on span "Wireless Admin" at bounding box center [1492, 28] width 61 height 9
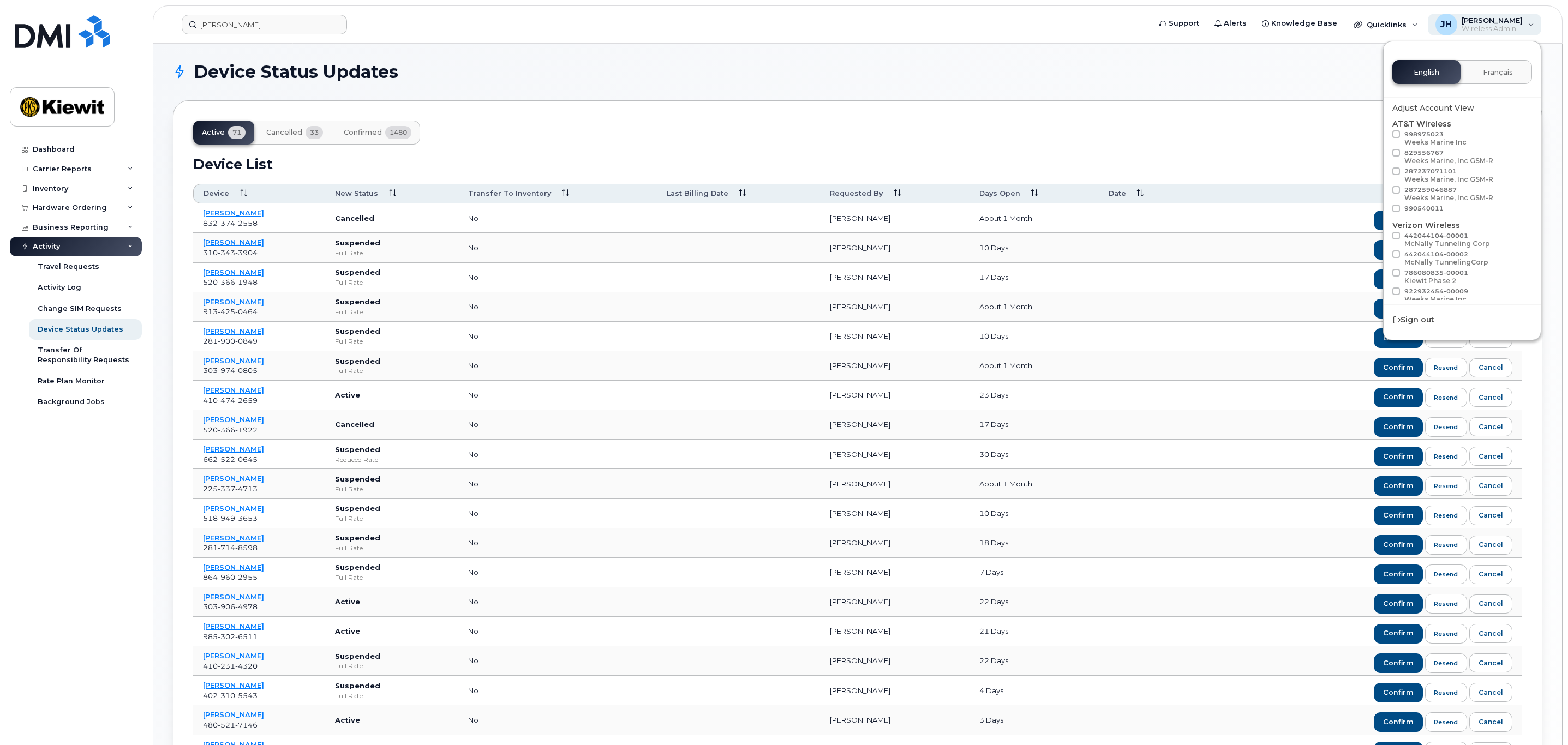
click at [1477, 26] on span "Wireless Admin" at bounding box center [1492, 28] width 61 height 9
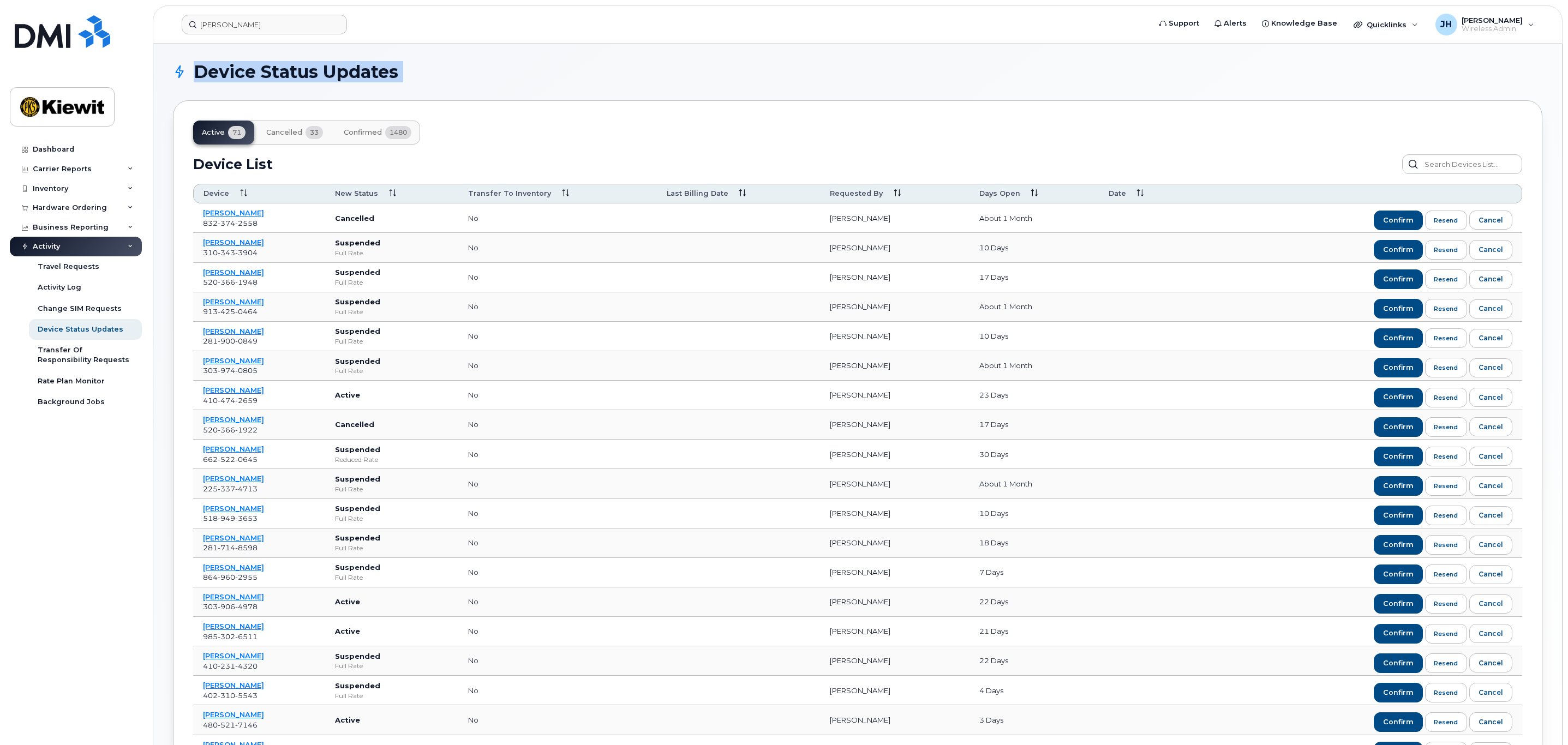
drag, startPoint x: 192, startPoint y: 71, endPoint x: 439, endPoint y: 88, distance: 247.6
click at [439, 88] on section "Device Status Updates Active 71 Cancelled 33 Confirmed 1480 Device List Confirm…" at bounding box center [858, 526] width 1370 height 927
click at [846, 136] on div "Active 71 Cancelled 33 Confirmed 1480 Device List Confirm Request Resend Notifi…" at bounding box center [858, 545] width 1370 height 890
click at [1482, 34] on div "JH [PERSON_NAME] Wireless Admin" at bounding box center [1485, 24] width 114 height 22
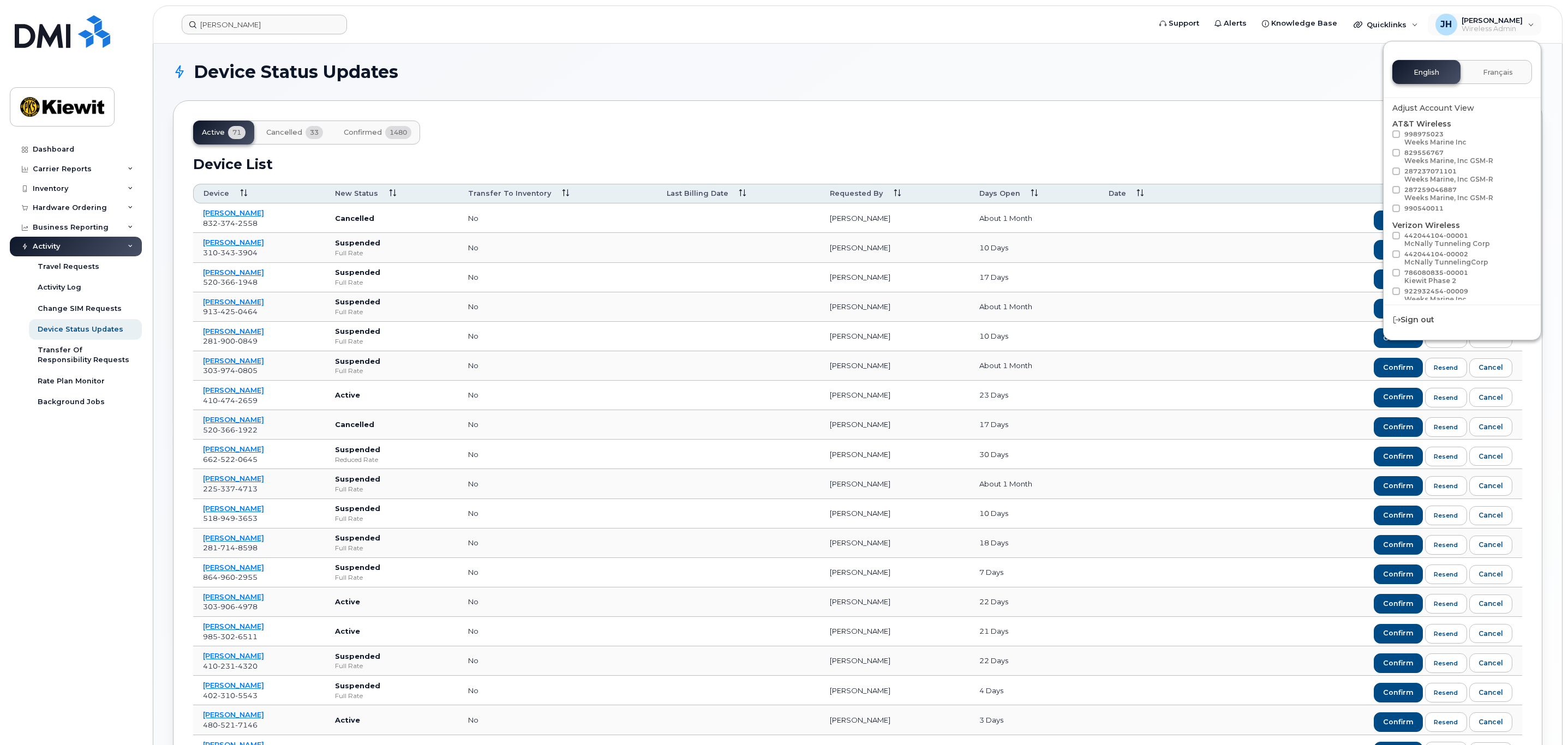
click at [1292, 53] on div "Device Status Updates Active 71 Cancelled 33 Confirmed 1480 Device List Confirm…" at bounding box center [858, 526] width 1409 height 967
